Goal: Navigation & Orientation: Understand site structure

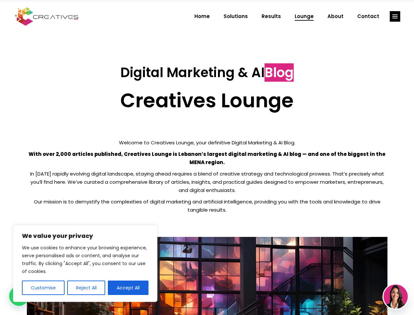
click at [207, 157] on p "With over 2,000 articles published, Creatives Lounge is Lebanon’s largest digit…" at bounding box center [207, 158] width 361 height 16
click at [43, 288] on button "Customise" at bounding box center [43, 287] width 43 height 14
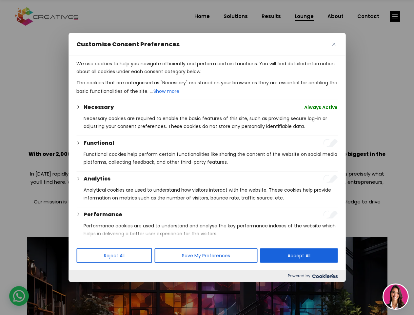
click at [86, 288] on div at bounding box center [207, 157] width 414 height 315
click at [128, 75] on p "We use cookies to help you navigate efficiently and perform certain functions. …" at bounding box center [206, 68] width 261 height 16
click at [395, 16] on div at bounding box center [207, 157] width 414 height 315
click at [396, 296] on img at bounding box center [396, 296] width 24 height 24
